Goal: Navigation & Orientation: Find specific page/section

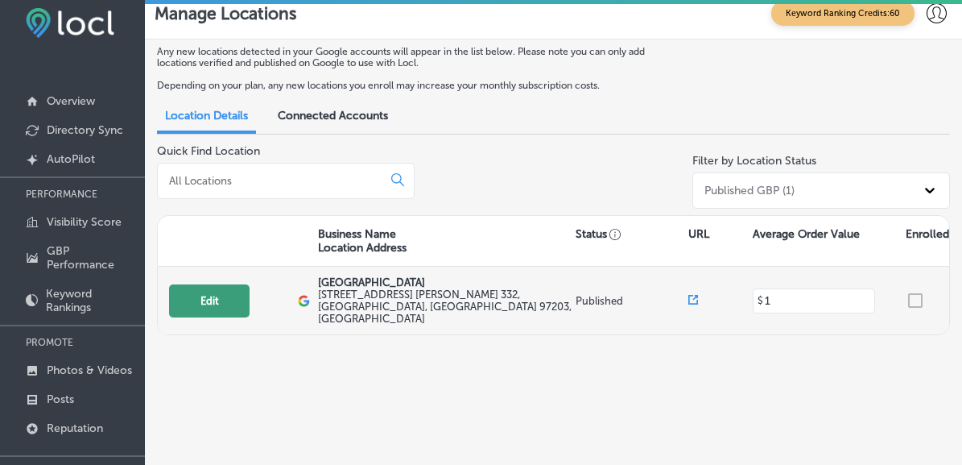
scroll to position [19, 0]
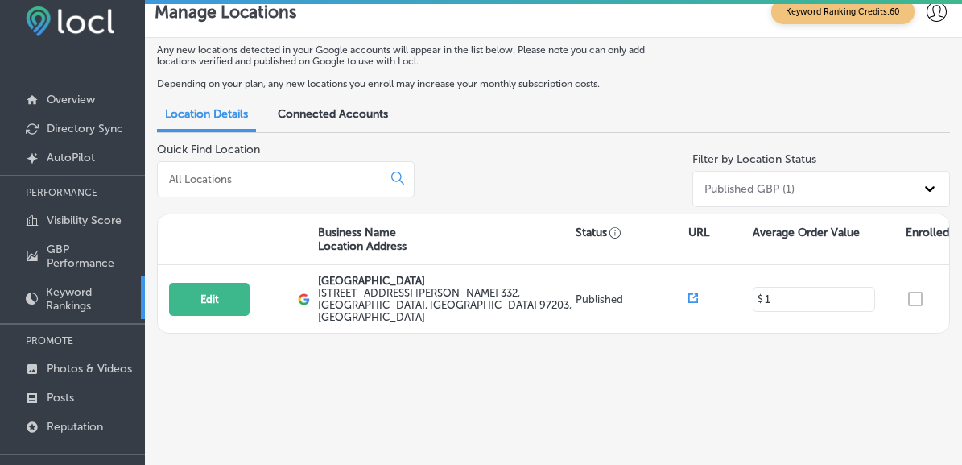
click at [94, 285] on p "Keyword Rankings" at bounding box center [91, 298] width 91 height 27
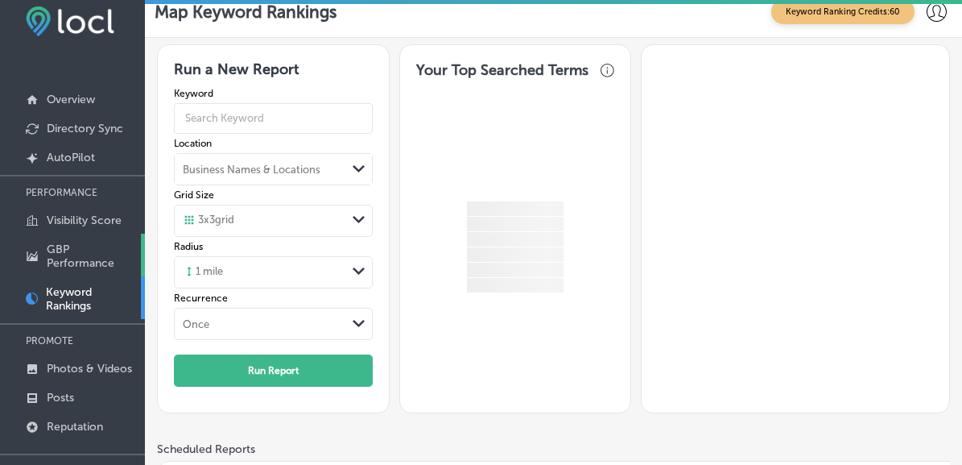
click at [101, 247] on p "GBP Performance" at bounding box center [92, 255] width 90 height 27
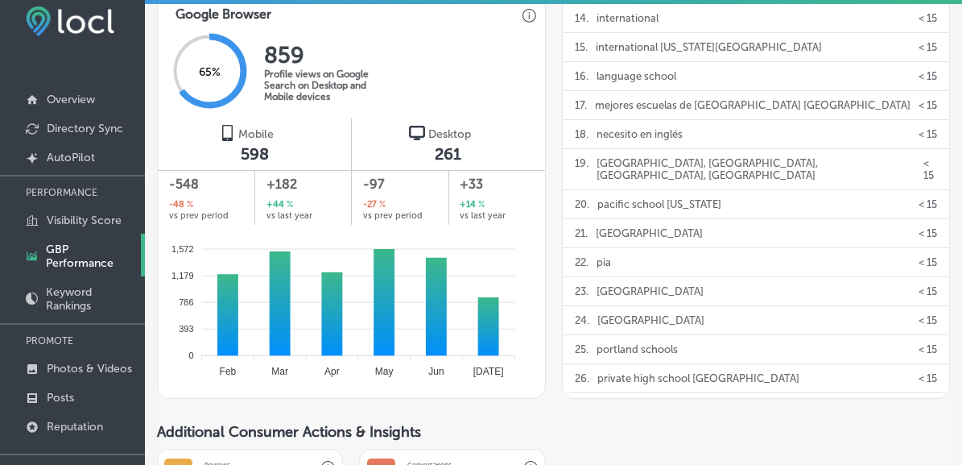
scroll to position [1036, 0]
click at [87, 210] on link "Visibility Score" at bounding box center [72, 219] width 145 height 29
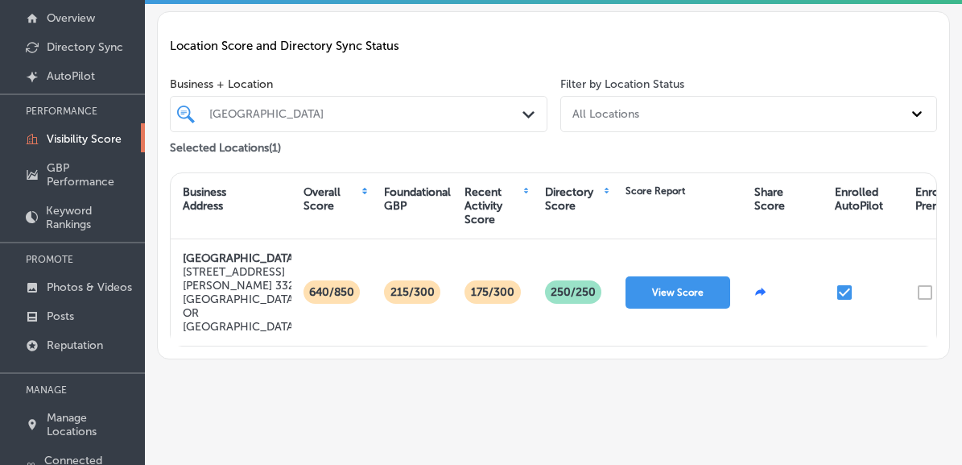
scroll to position [110, 0]
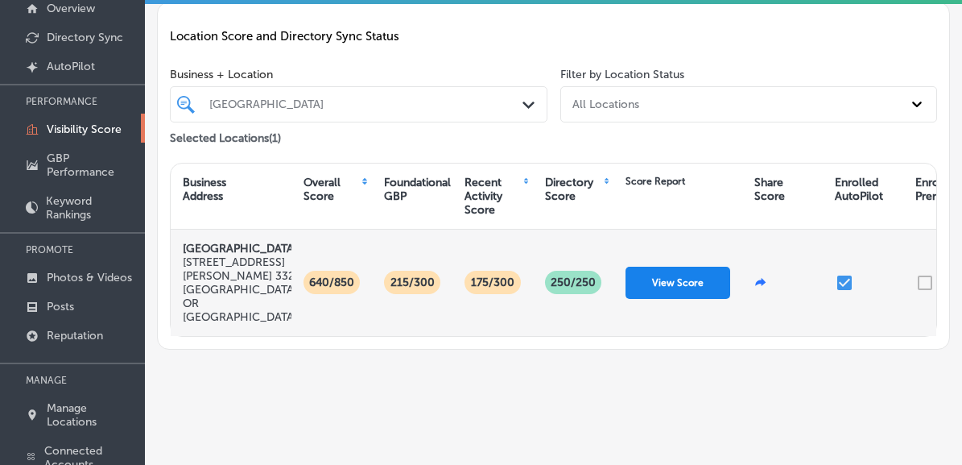
click at [680, 280] on button "View Score" at bounding box center [678, 283] width 105 height 32
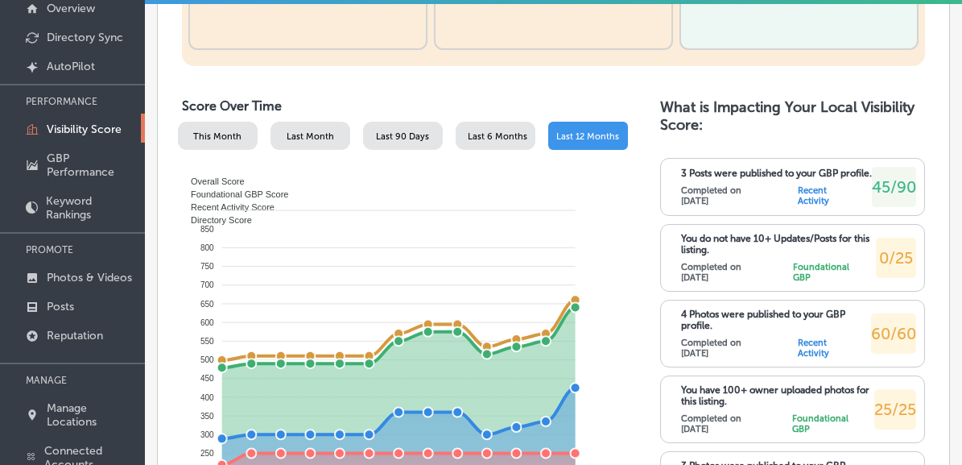
scroll to position [637, 0]
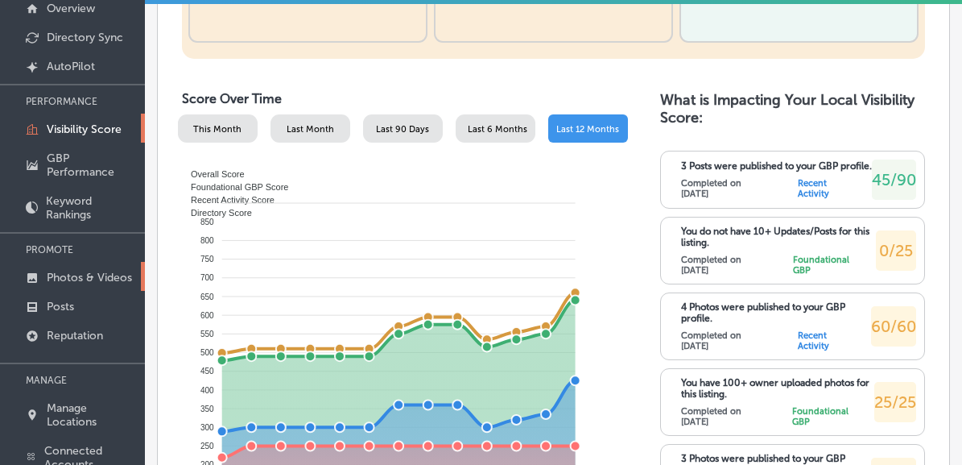
click at [84, 262] on link "Photos & Videos" at bounding box center [72, 276] width 145 height 29
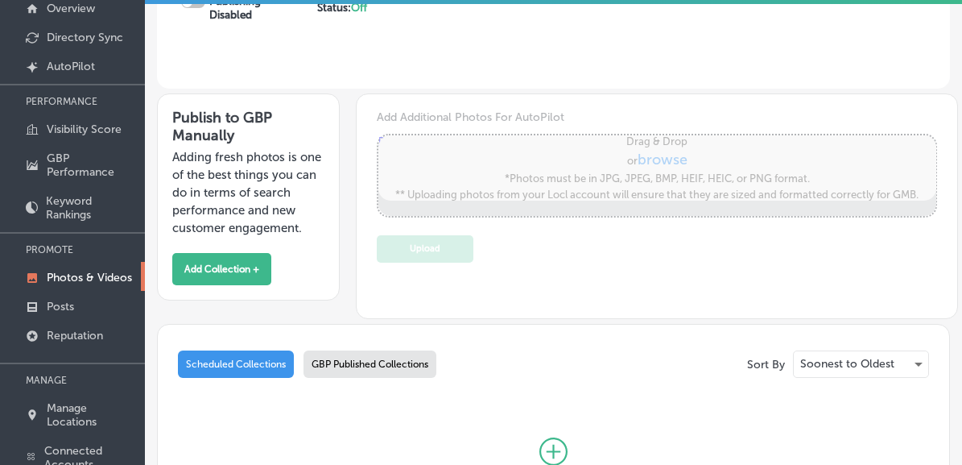
scroll to position [159, 0]
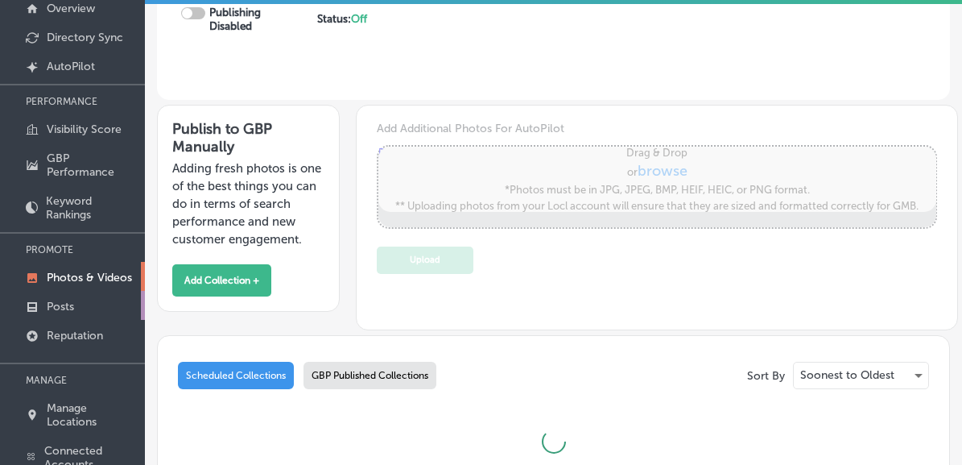
type input "5"
checkbox input "true"
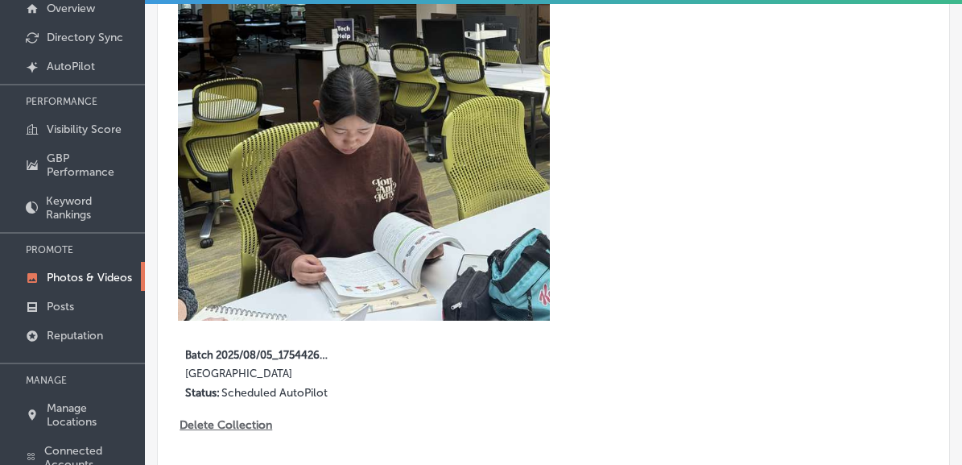
scroll to position [602, 0]
click at [93, 291] on link "Posts" at bounding box center [72, 305] width 145 height 29
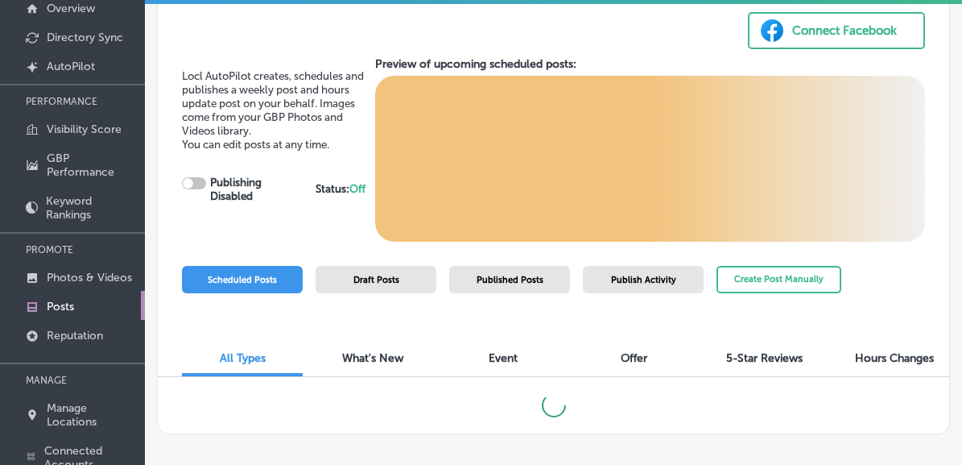
scroll to position [25, 0]
checkbox input "true"
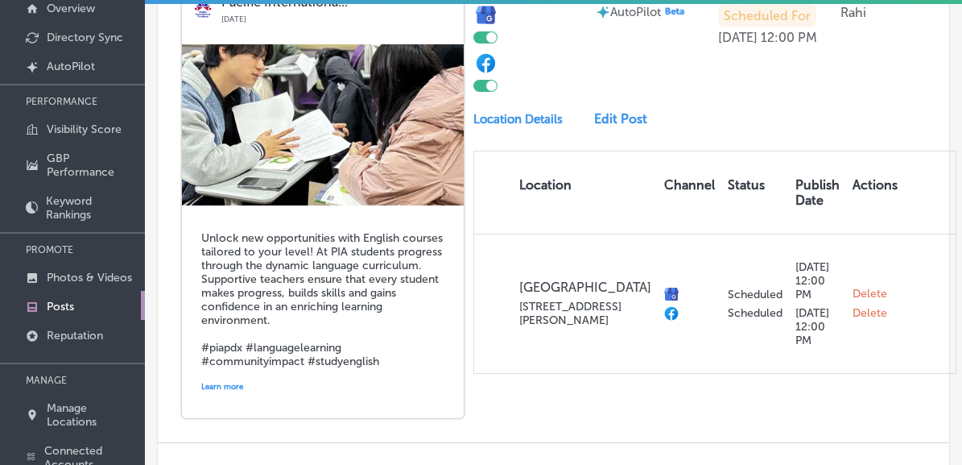
scroll to position [1375, 0]
